Goal: Information Seeking & Learning: Learn about a topic

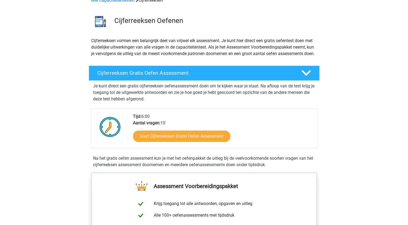
scroll to position [31, 0]
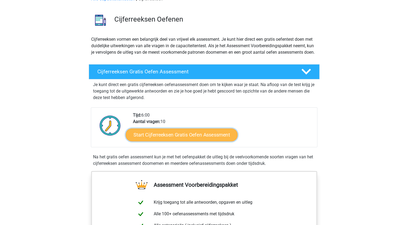
click at [179, 141] on link "Start Cijferreeksen Gratis Oefen Assessment" at bounding box center [182, 134] width 112 height 13
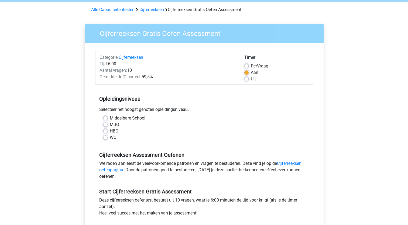
scroll to position [22, 0]
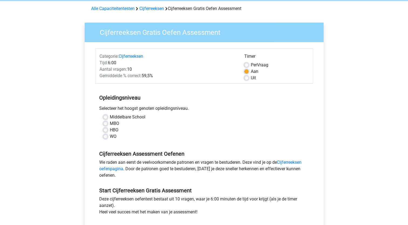
click at [108, 129] on div "HBO" at bounding box center [204, 130] width 202 height 6
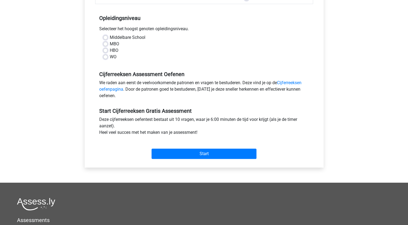
scroll to position [101, 0]
click at [110, 50] on label "HBO" at bounding box center [114, 50] width 9 height 6
click at [105, 50] on input "HBO" at bounding box center [105, 49] width 4 height 5
radio input "true"
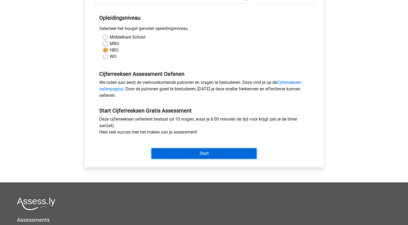
click at [210, 155] on input "Start" at bounding box center [203, 153] width 105 height 10
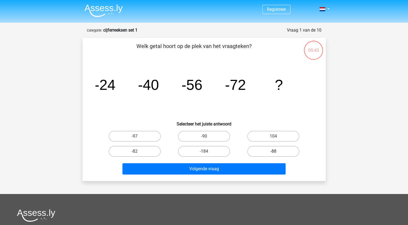
click at [263, 150] on label "-88" at bounding box center [273, 151] width 52 height 11
click at [273, 151] on input "-88" at bounding box center [275, 153] width 4 height 4
radio input "true"
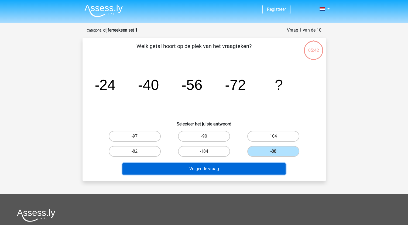
click at [240, 167] on button "Volgende vraag" at bounding box center [203, 168] width 163 height 11
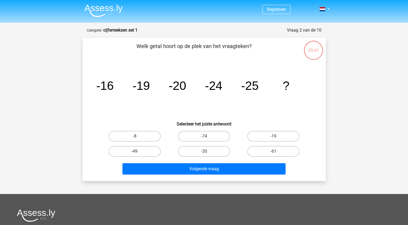
scroll to position [27, 0]
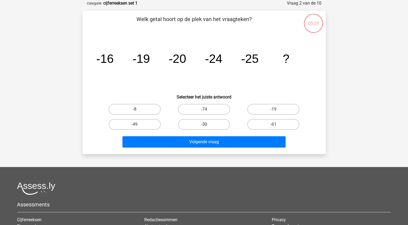
click at [197, 124] on label "-30" at bounding box center [204, 124] width 52 height 11
click at [204, 124] on input "-30" at bounding box center [206, 126] width 4 height 4
radio input "true"
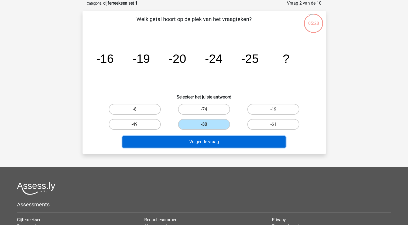
click at [205, 137] on button "Volgende vraag" at bounding box center [203, 141] width 163 height 11
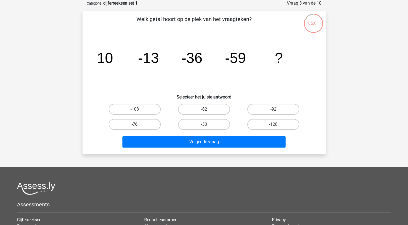
click at [212, 111] on label "-82" at bounding box center [204, 109] width 52 height 11
click at [207, 111] on input "-82" at bounding box center [206, 111] width 4 height 4
radio input "true"
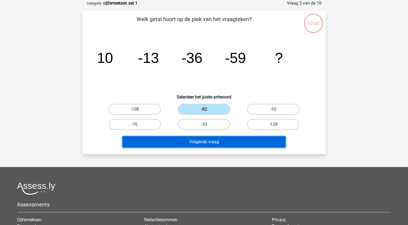
click at [195, 139] on button "Volgende vraag" at bounding box center [203, 141] width 163 height 11
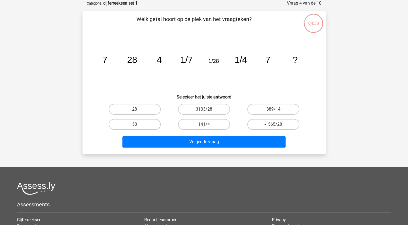
click at [131, 110] on label "28" at bounding box center [135, 109] width 52 height 11
click at [134, 110] on input "28" at bounding box center [136, 111] width 4 height 4
radio input "true"
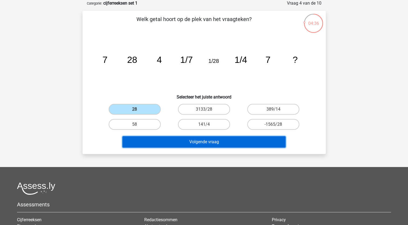
click at [206, 141] on button "Volgende vraag" at bounding box center [203, 141] width 163 height 11
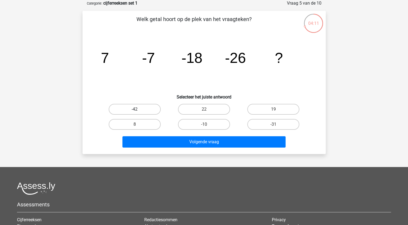
click at [154, 111] on label "-42" at bounding box center [135, 109] width 52 height 11
click at [138, 111] on input "-42" at bounding box center [136, 111] width 4 height 4
radio input "true"
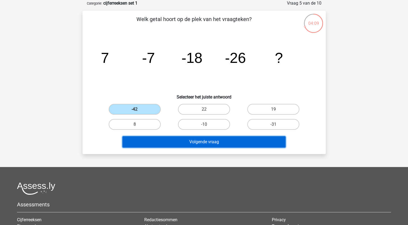
click at [204, 138] on button "Volgende vraag" at bounding box center [203, 141] width 163 height 11
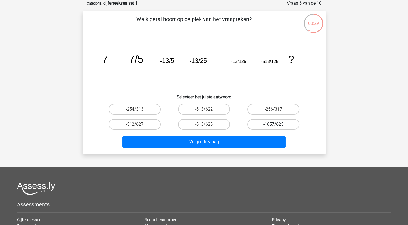
click at [259, 122] on label "-1857/625" at bounding box center [273, 124] width 52 height 11
click at [273, 124] on input "-1857/625" at bounding box center [275, 126] width 4 height 4
radio input "true"
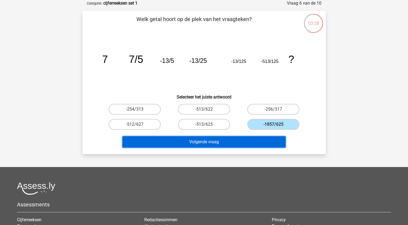
click at [224, 144] on button "Volgende vraag" at bounding box center [203, 141] width 163 height 11
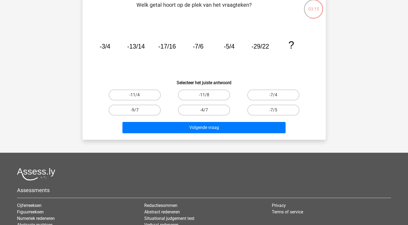
scroll to position [0, 0]
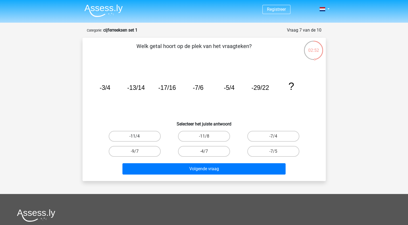
click at [153, 139] on label "-11/4" at bounding box center [135, 136] width 52 height 11
click at [138, 139] on input "-11/4" at bounding box center [136, 138] width 4 height 4
radio input "true"
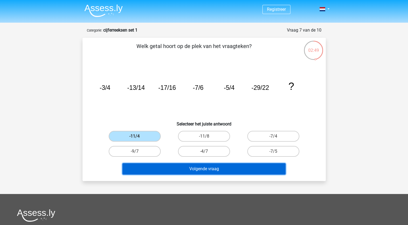
click at [201, 166] on button "Volgende vraag" at bounding box center [203, 168] width 163 height 11
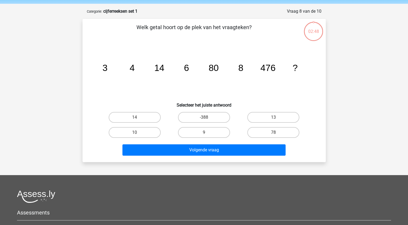
scroll to position [27, 0]
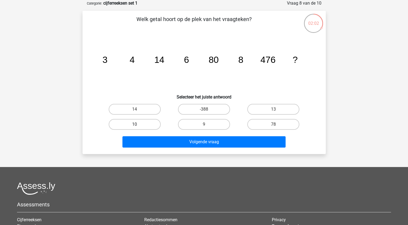
click at [143, 123] on label "10" at bounding box center [135, 124] width 52 height 11
click at [138, 124] on input "10" at bounding box center [136, 126] width 4 height 4
radio input "true"
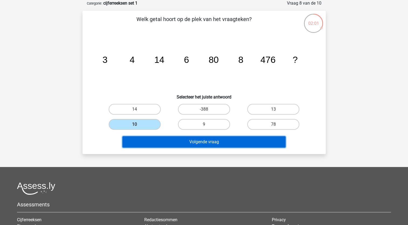
click at [217, 138] on button "Volgende vraag" at bounding box center [203, 141] width 163 height 11
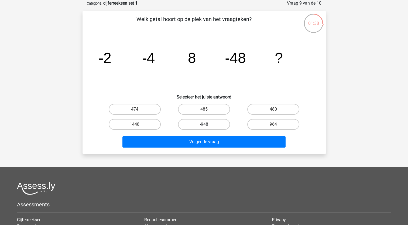
click at [194, 122] on label "-948" at bounding box center [204, 124] width 52 height 11
click at [204, 124] on input "-948" at bounding box center [206, 126] width 4 height 4
radio input "true"
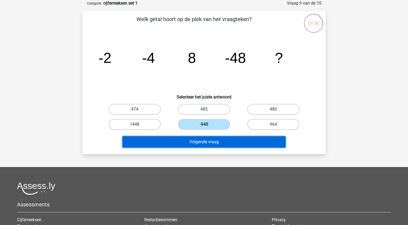
click at [209, 143] on button "Volgende vraag" at bounding box center [203, 141] width 163 height 11
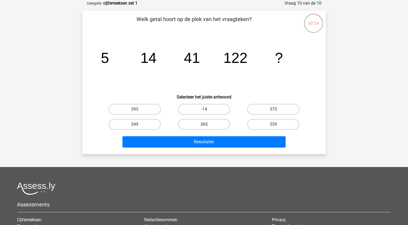
click at [198, 126] on label "365" at bounding box center [204, 124] width 52 height 11
click at [204, 126] on input "365" at bounding box center [206, 126] width 4 height 4
radio input "true"
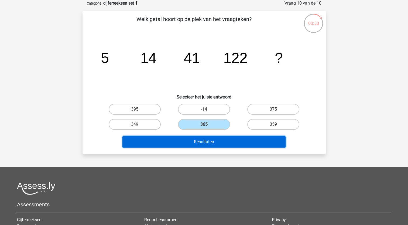
click at [209, 137] on button "Resultaten" at bounding box center [203, 141] width 163 height 11
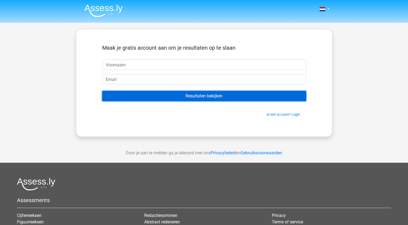
click at [226, 98] on input "Resultaten bekijken" at bounding box center [204, 96] width 204 height 10
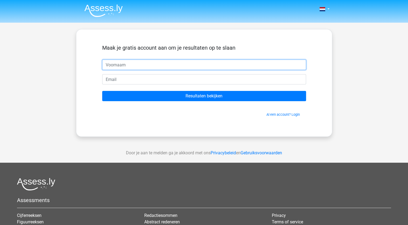
click at [185, 65] on input "text" at bounding box center [204, 65] width 204 height 10
type input "fabian"
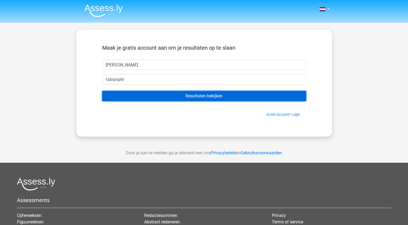
click at [231, 99] on input "Resultaten bekijken" at bounding box center [204, 96] width 204 height 10
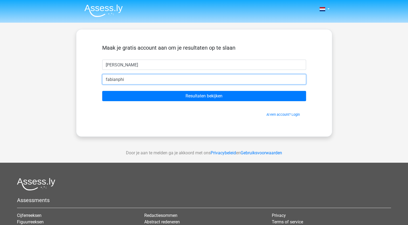
click at [179, 79] on input "fabianphi" at bounding box center [204, 79] width 204 height 10
type input "fabianphilipdevries@gmail.com"
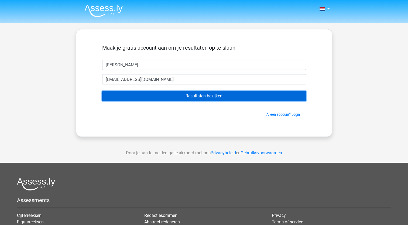
click at [186, 95] on input "Resultaten bekijken" at bounding box center [204, 96] width 204 height 10
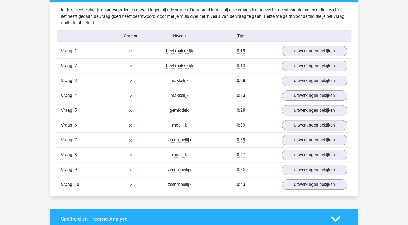
scroll to position [428, 0]
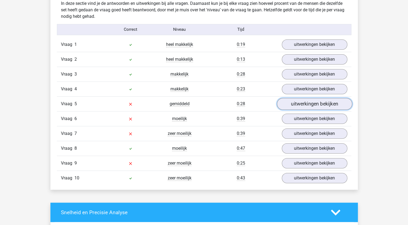
click at [292, 107] on link "uitwerkingen bekijken" at bounding box center [314, 104] width 75 height 12
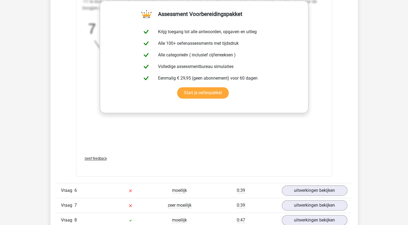
scroll to position [775, 0]
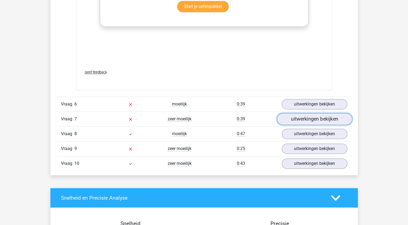
click at [301, 121] on link "uitwerkingen bekijken" at bounding box center [314, 119] width 75 height 12
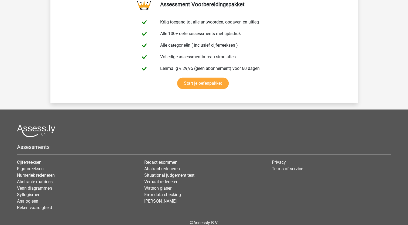
scroll to position [1590, 0]
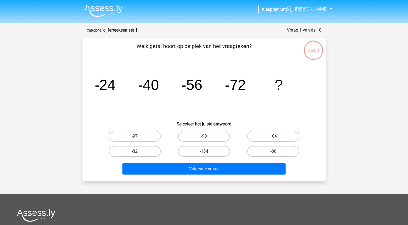
scroll to position [27, 0]
